Goal: Entertainment & Leisure: Browse casually

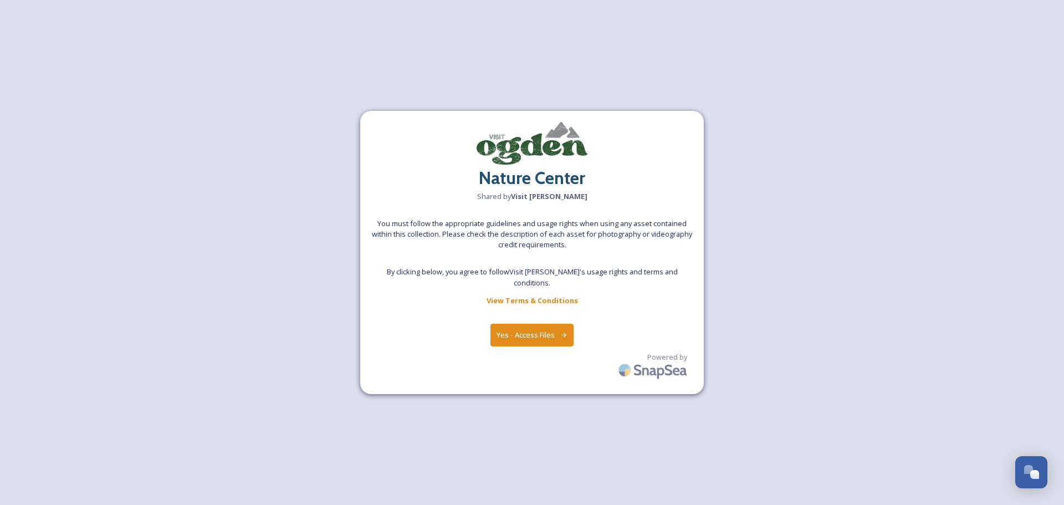
click at [540, 334] on button "Yes - Access Files" at bounding box center [531, 334] width 83 height 23
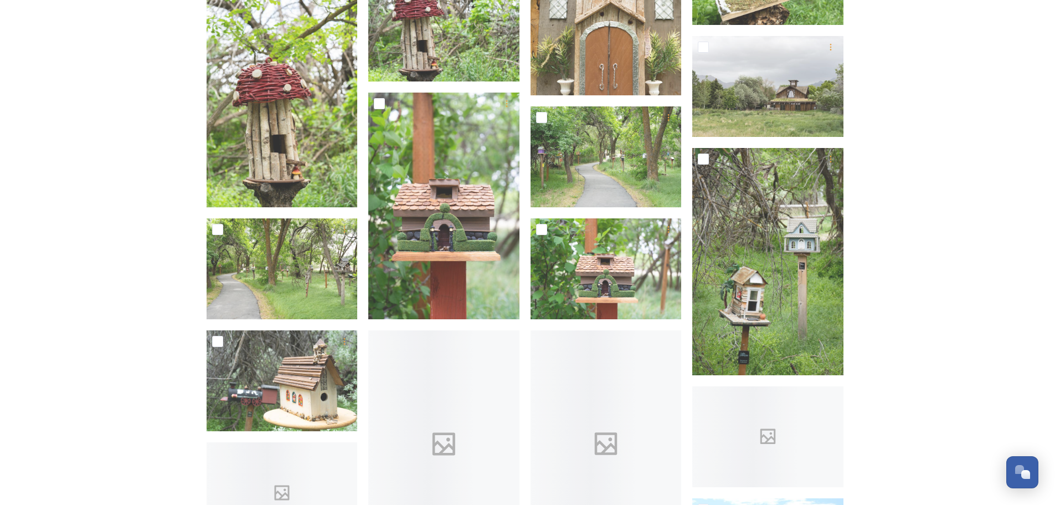
scroll to position [3767, 0]
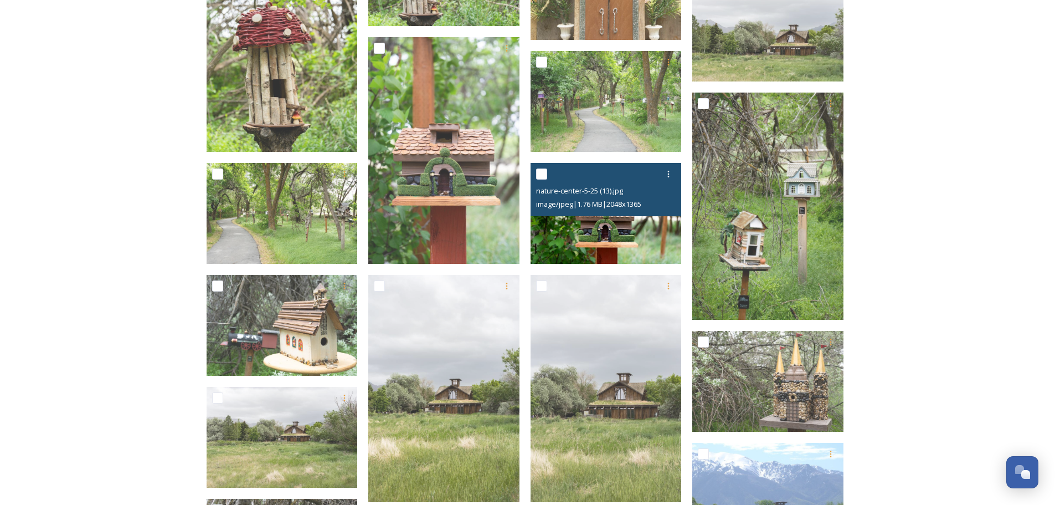
click at [618, 230] on img at bounding box center [606, 213] width 151 height 101
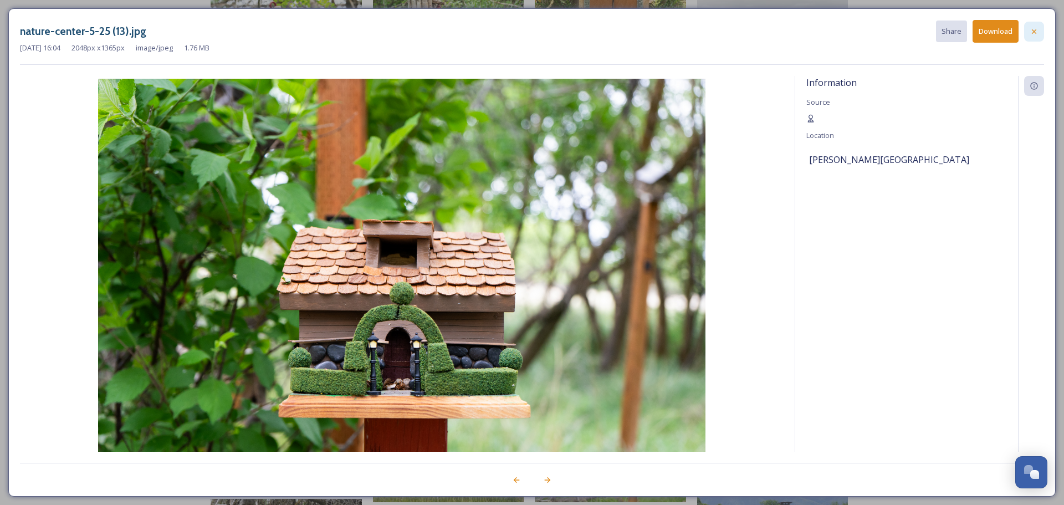
click at [1029, 32] on icon at bounding box center [1033, 31] width 9 height 9
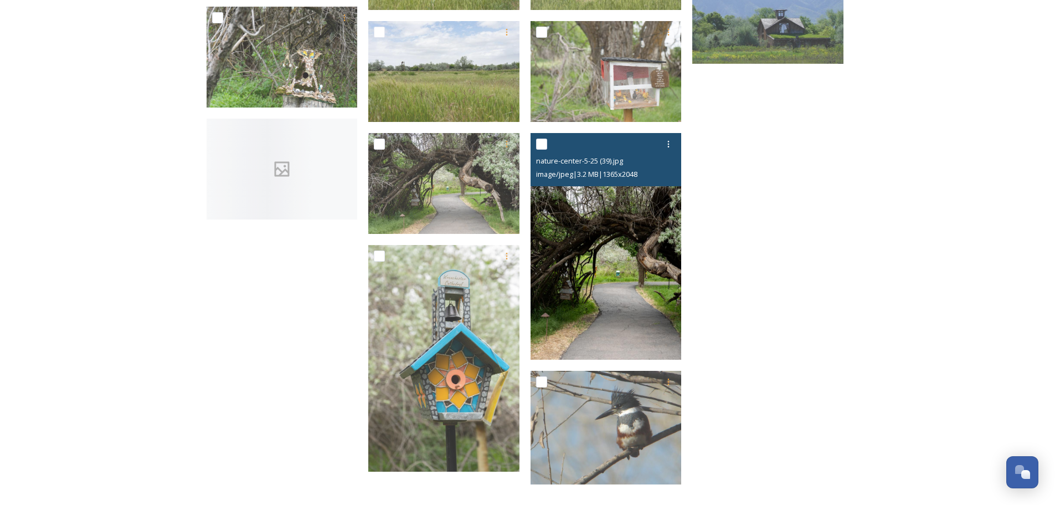
scroll to position [4302, 0]
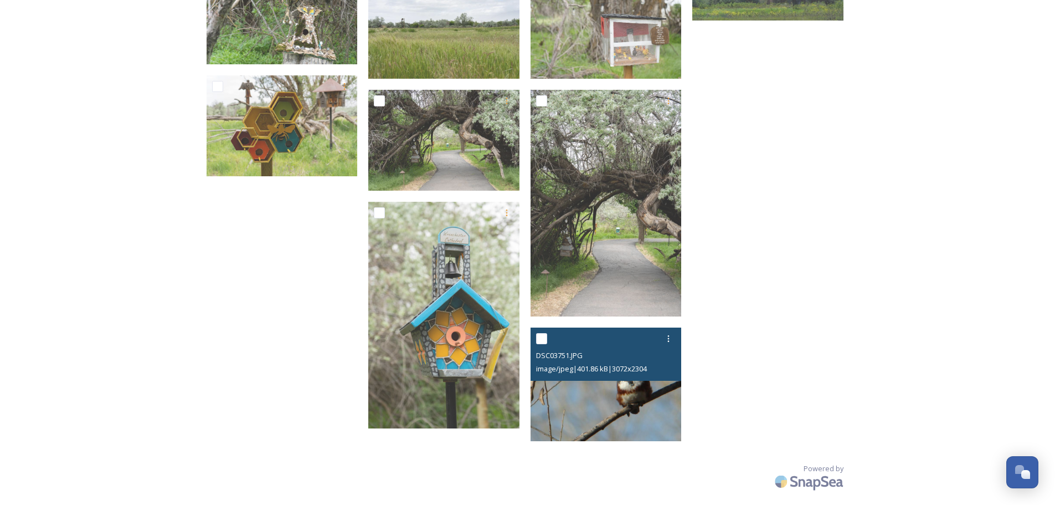
click at [629, 395] on img at bounding box center [606, 384] width 151 height 114
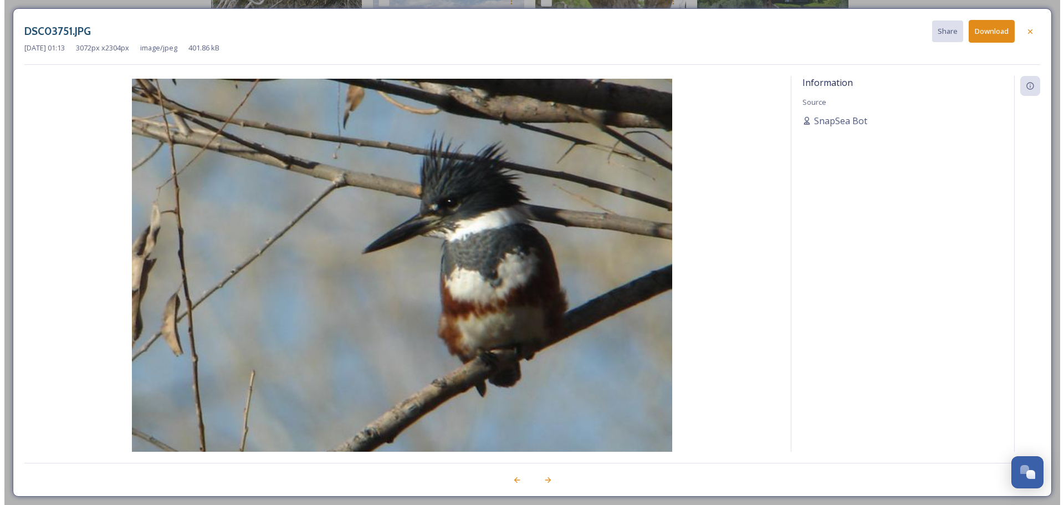
scroll to position [4289, 0]
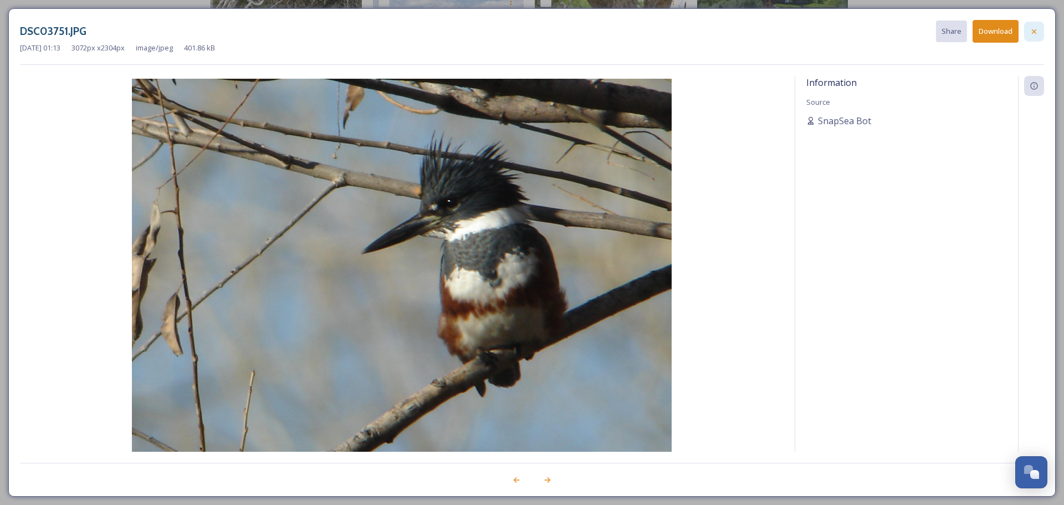
click at [1028, 29] on div at bounding box center [1034, 32] width 20 height 20
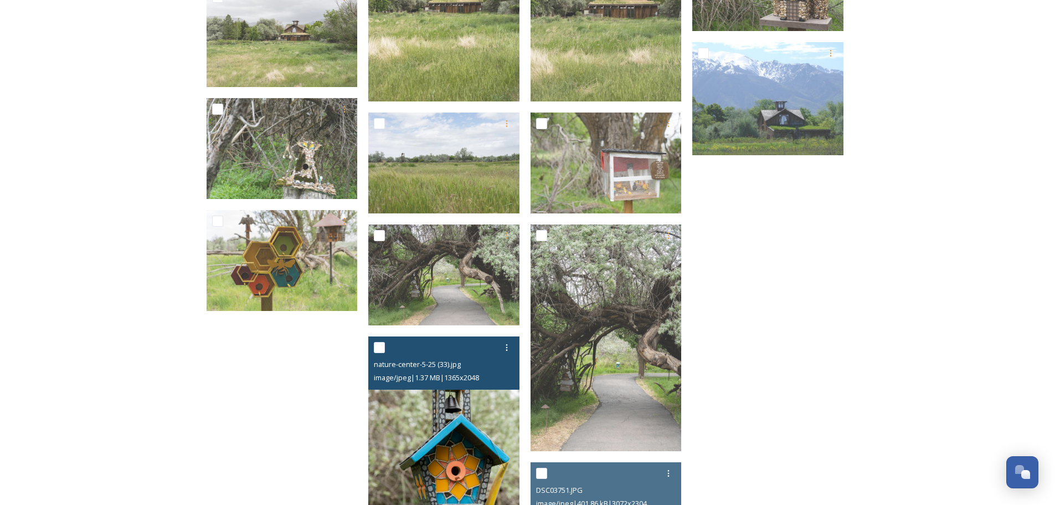
scroll to position [3969, 0]
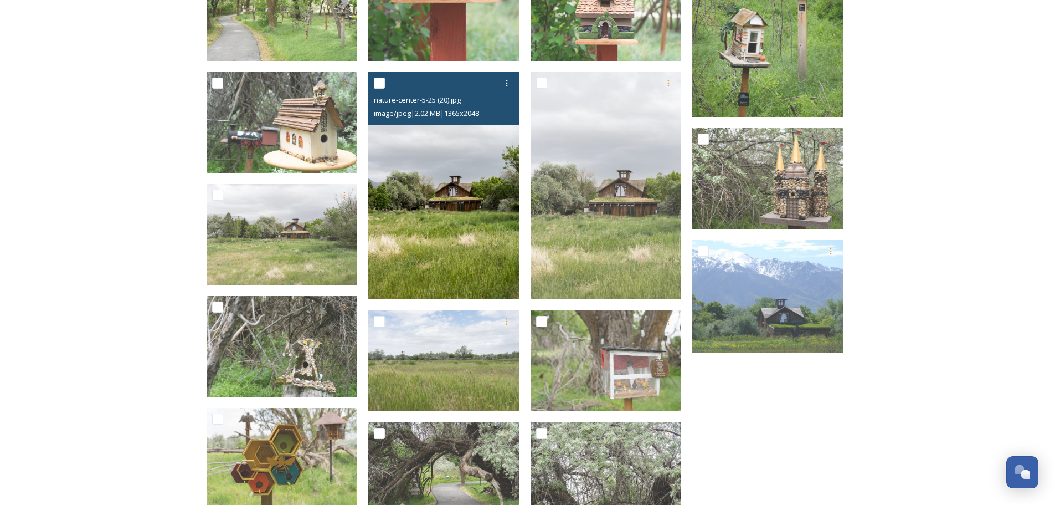
click at [456, 225] on img at bounding box center [443, 185] width 151 height 227
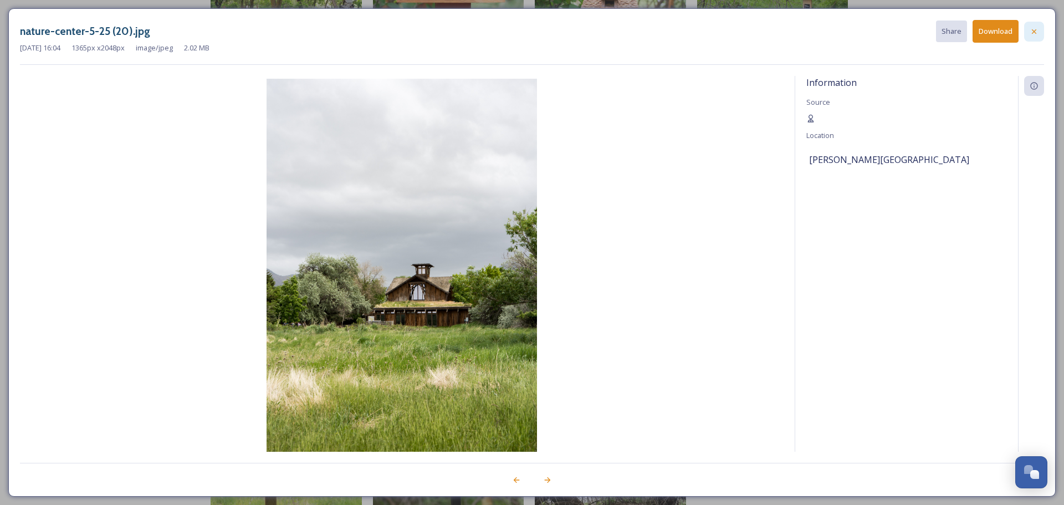
click at [1031, 34] on icon at bounding box center [1033, 31] width 9 height 9
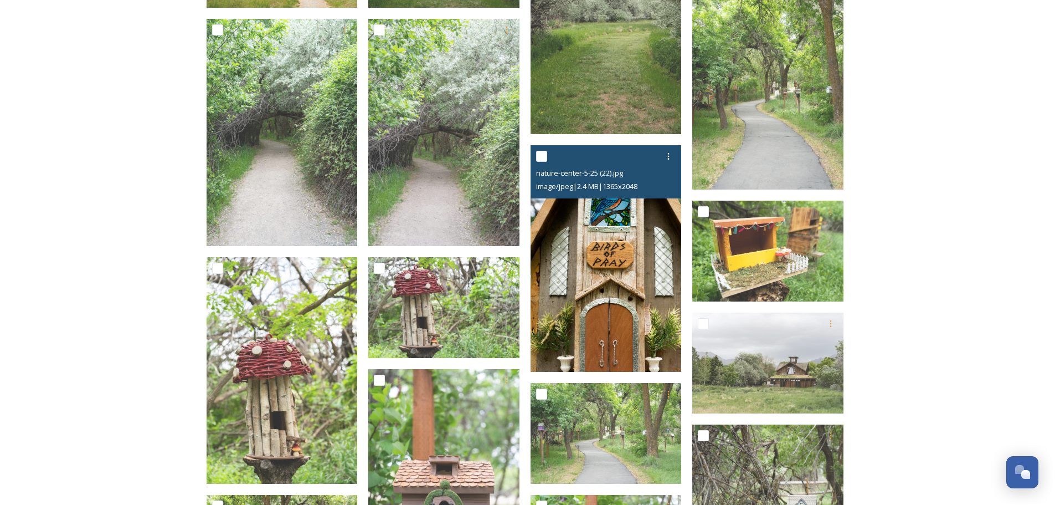
scroll to position [3415, 0]
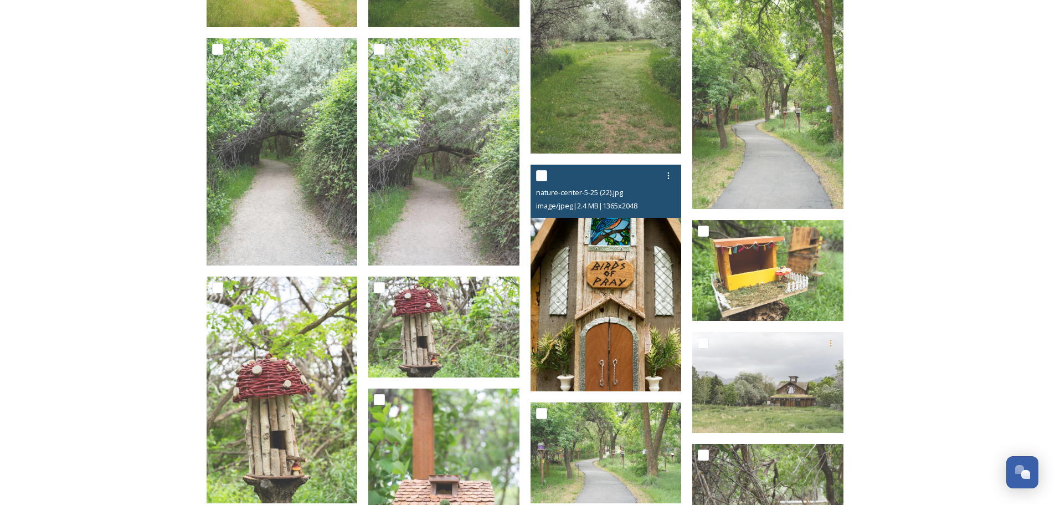
click at [595, 282] on img at bounding box center [606, 278] width 151 height 227
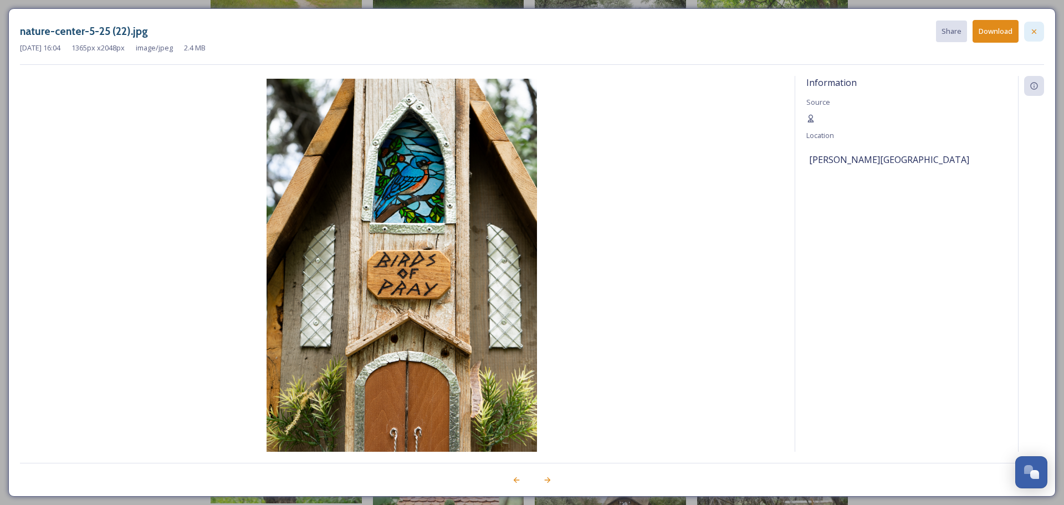
click at [1035, 28] on icon at bounding box center [1033, 31] width 9 height 9
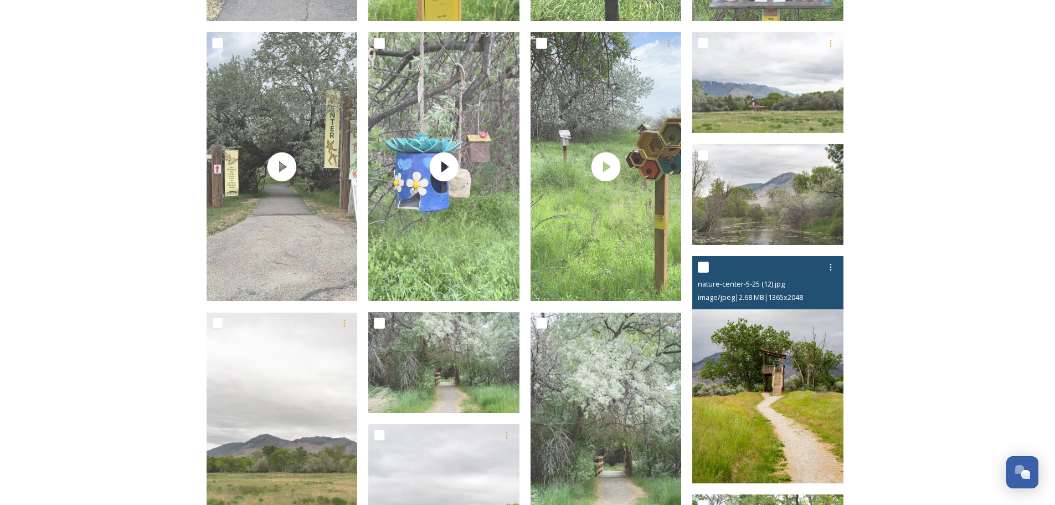
scroll to position [2585, 0]
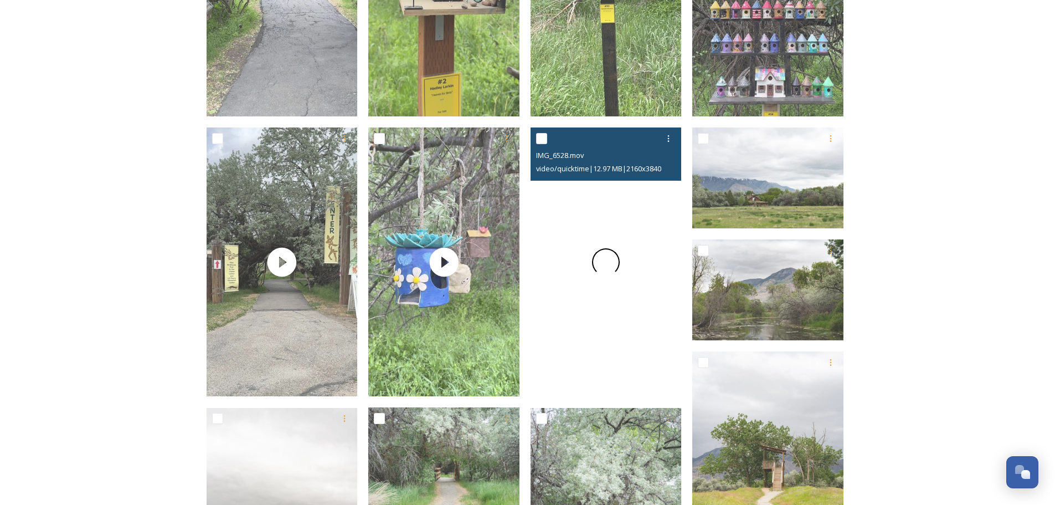
click at [616, 254] on div at bounding box center [606, 261] width 151 height 269
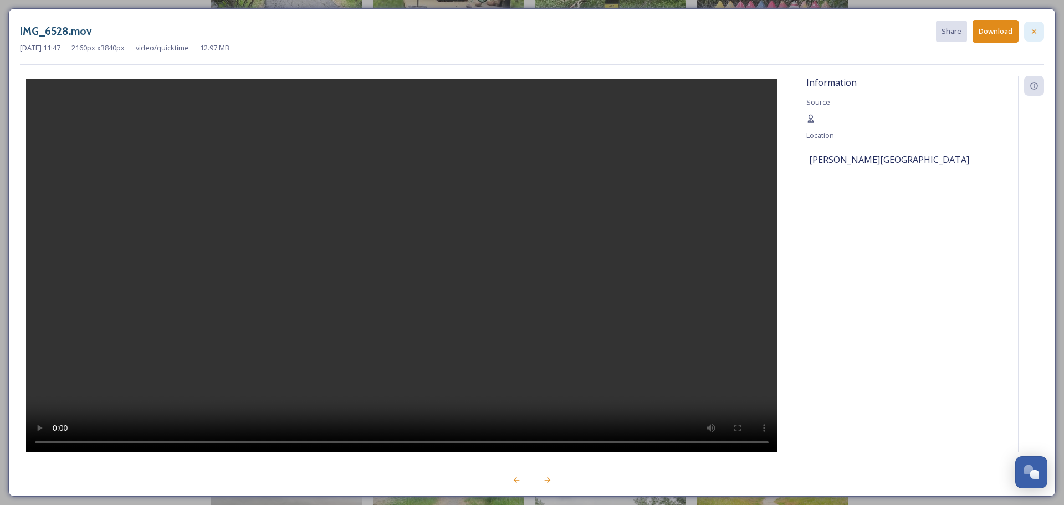
click at [1027, 30] on div at bounding box center [1034, 32] width 20 height 20
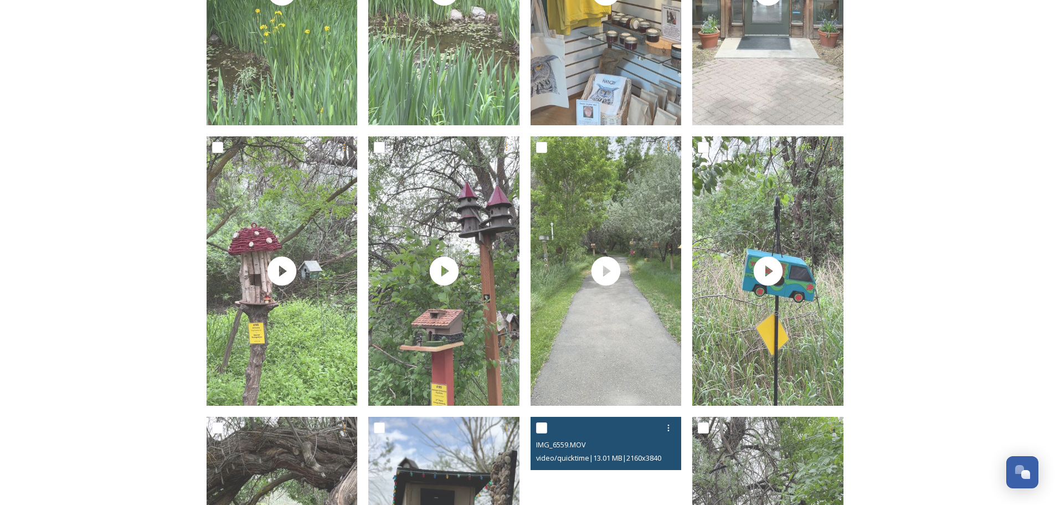
scroll to position [1975, 0]
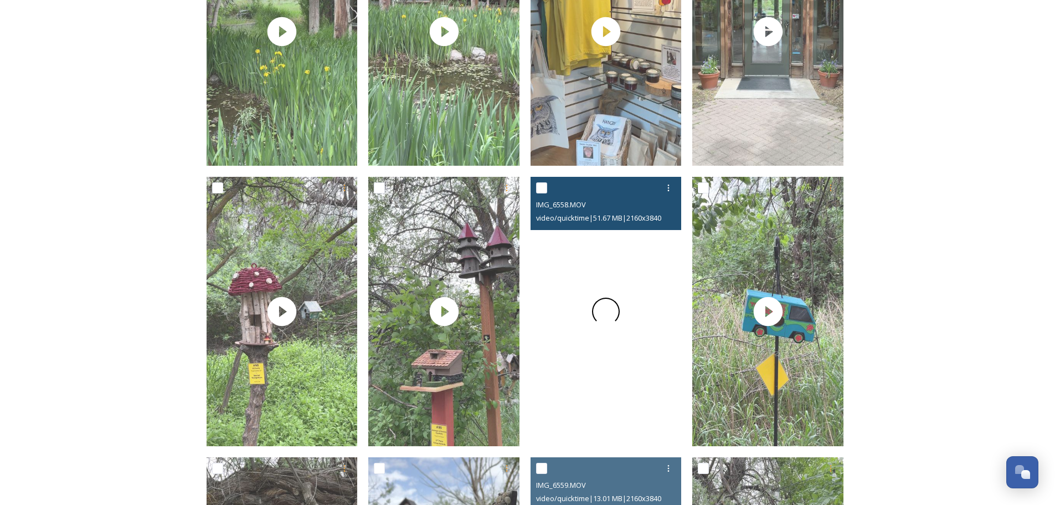
click at [610, 310] on span at bounding box center [606, 311] width 28 height 28
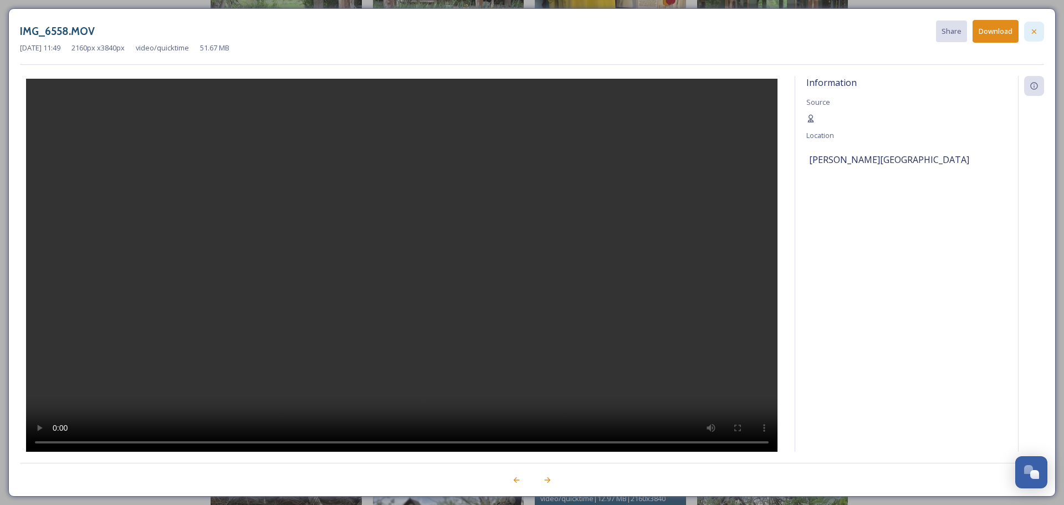
click at [1032, 30] on icon at bounding box center [1033, 31] width 4 height 4
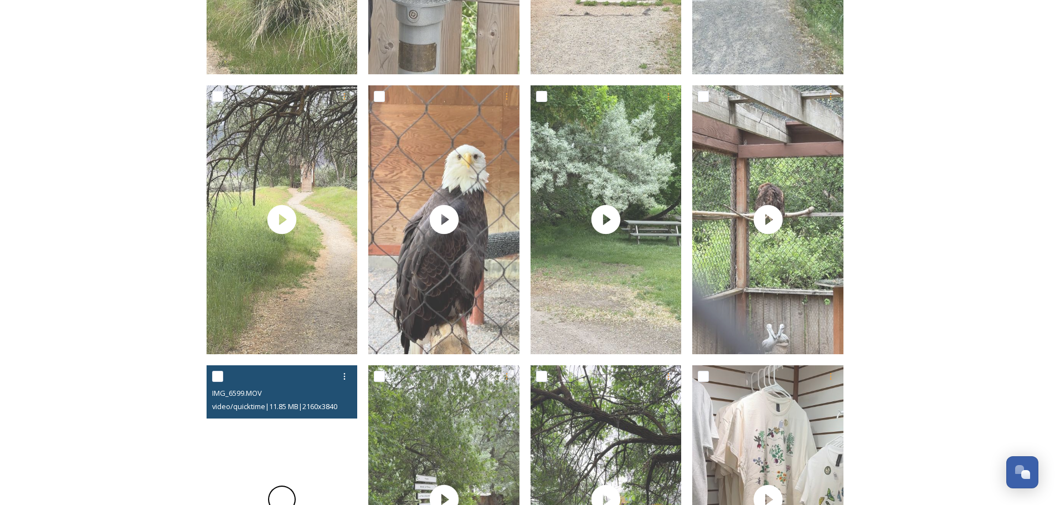
scroll to position [1200, 0]
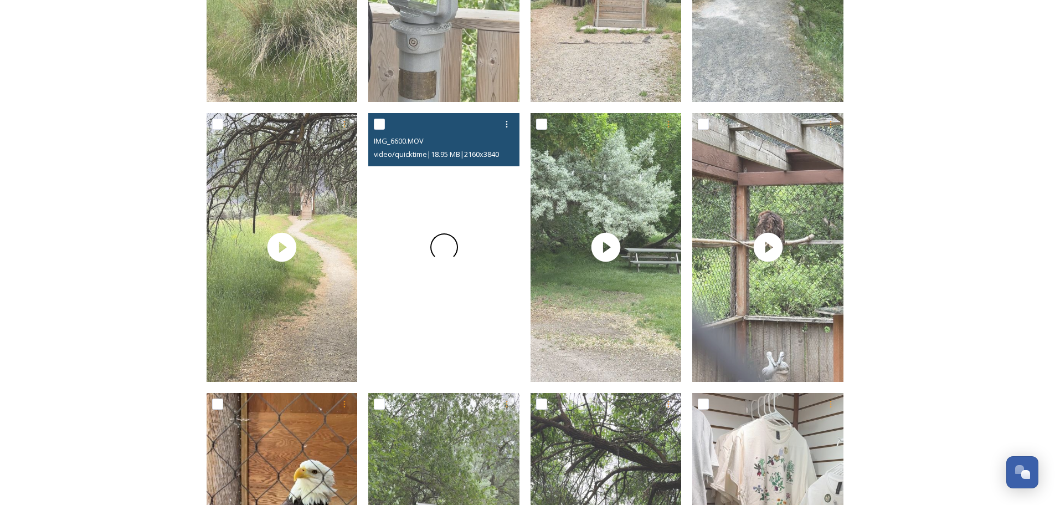
click at [445, 243] on span at bounding box center [444, 247] width 28 height 28
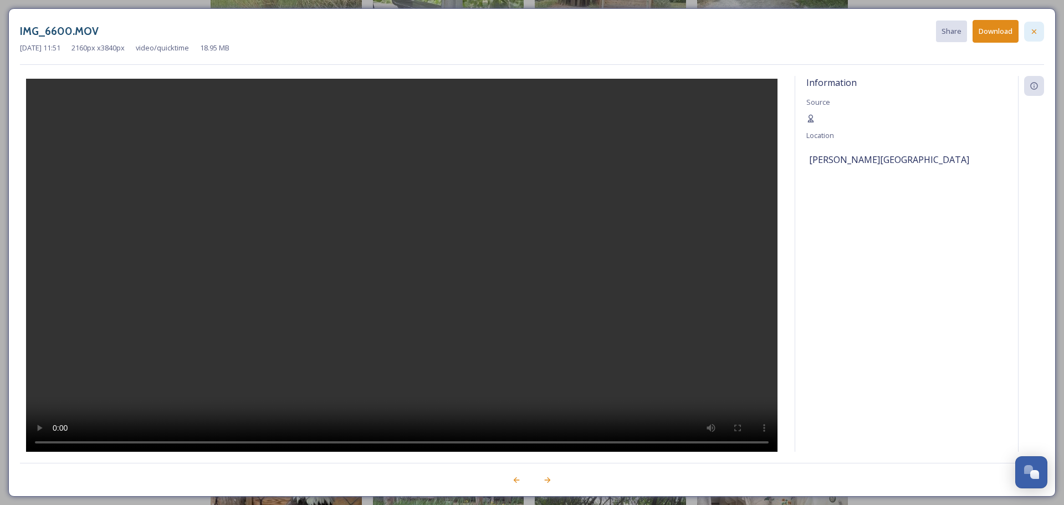
click at [1041, 29] on div at bounding box center [1034, 32] width 20 height 20
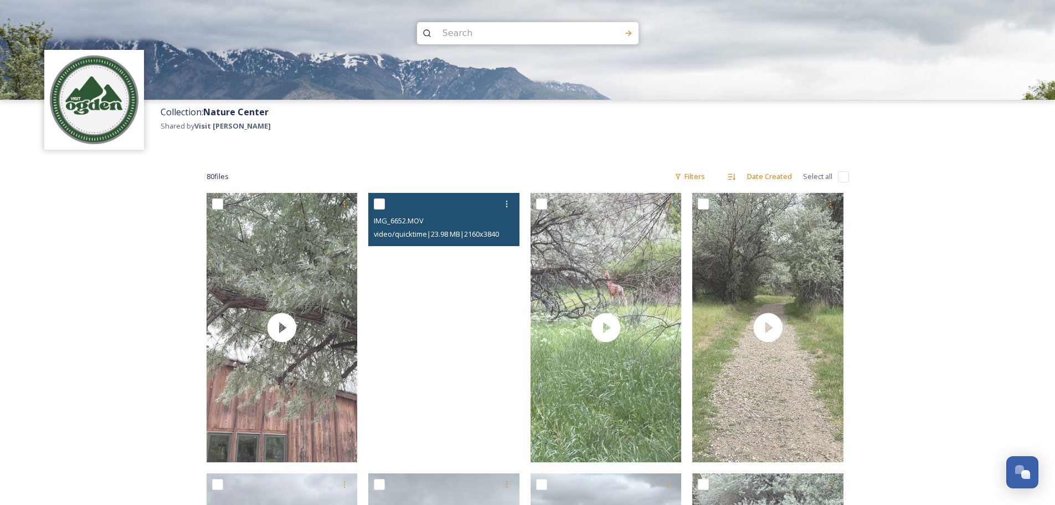
click at [436, 329] on video "IMG_6652.MOV" at bounding box center [443, 327] width 151 height 269
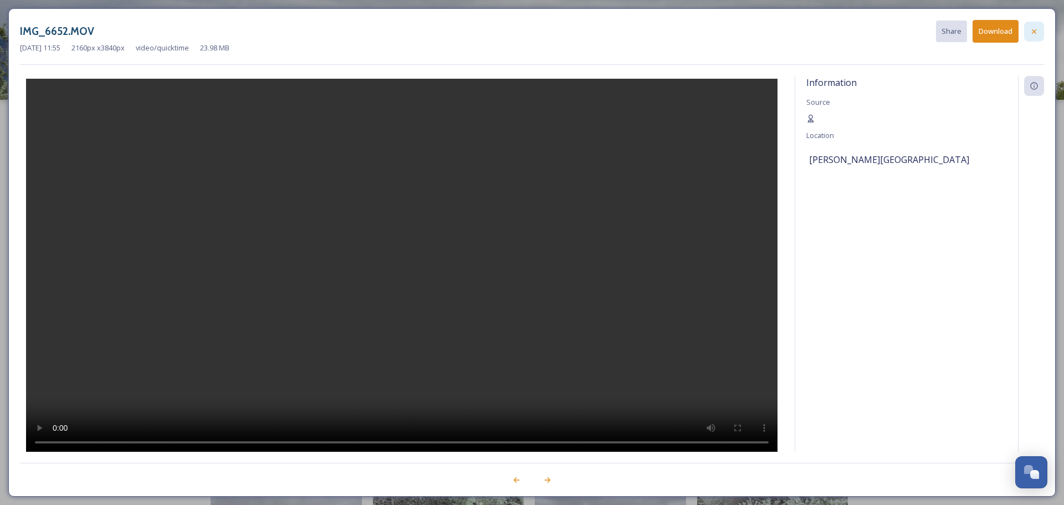
click at [1042, 35] on div at bounding box center [1034, 32] width 20 height 20
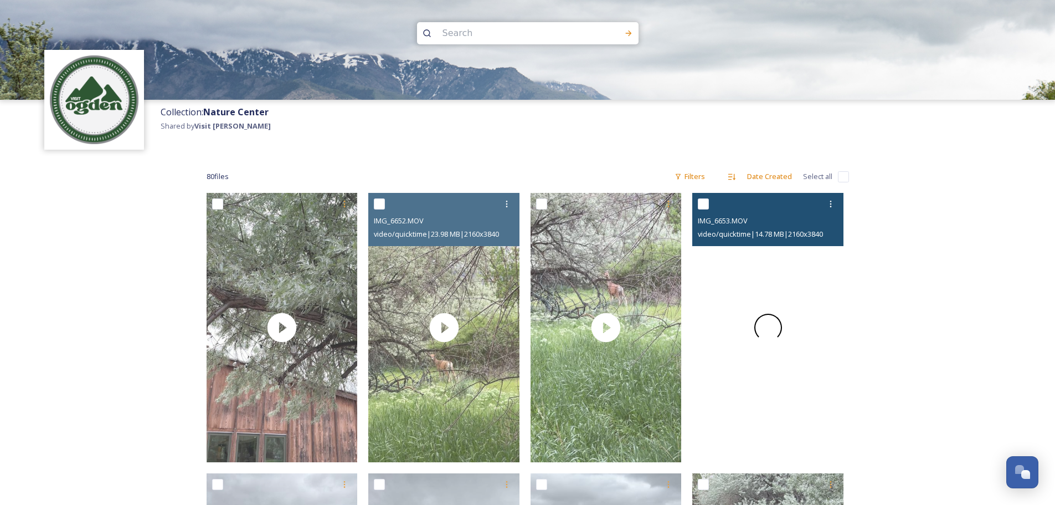
click at [754, 330] on div at bounding box center [767, 327] width 151 height 269
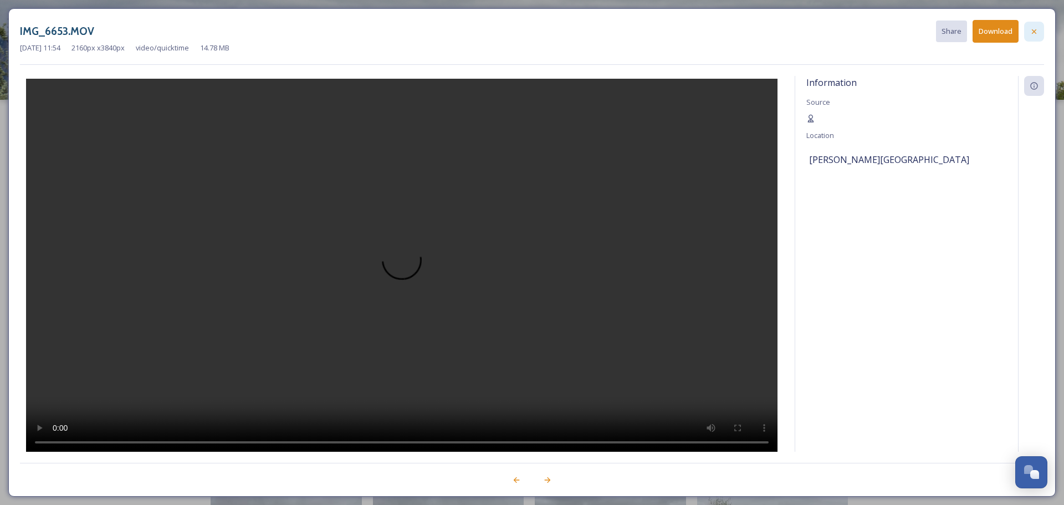
click at [1040, 25] on div at bounding box center [1034, 32] width 20 height 20
